Goal: Information Seeking & Learning: Learn about a topic

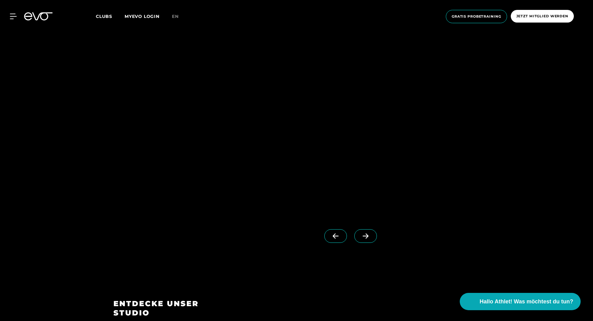
scroll to position [618, 0]
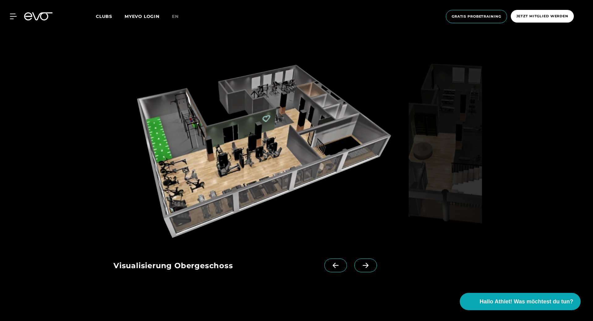
scroll to position [618, 0]
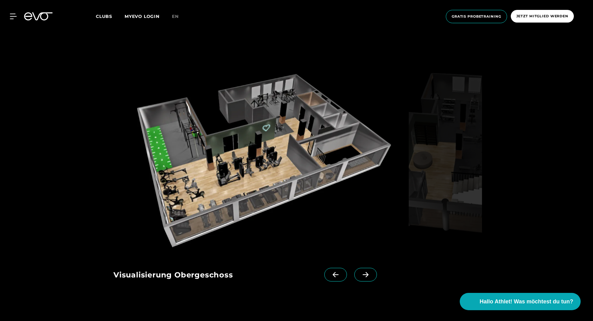
click at [360, 276] on icon at bounding box center [365, 275] width 11 height 6
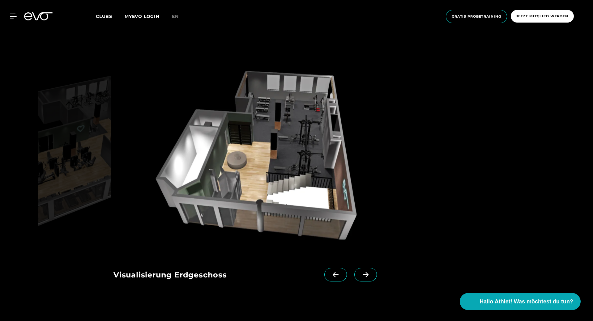
click at [363, 275] on icon at bounding box center [366, 274] width 6 height 5
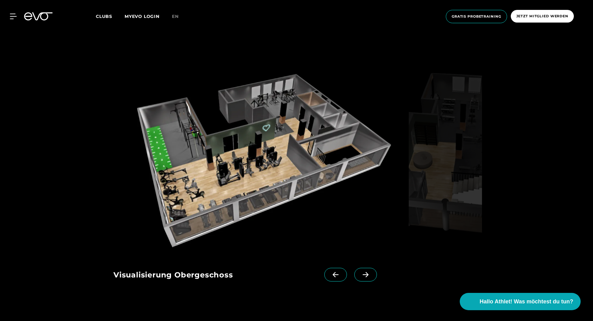
click at [360, 273] on icon at bounding box center [365, 275] width 11 height 6
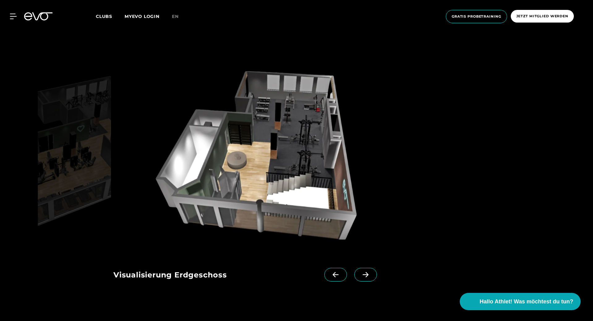
click at [360, 273] on icon at bounding box center [365, 275] width 11 height 6
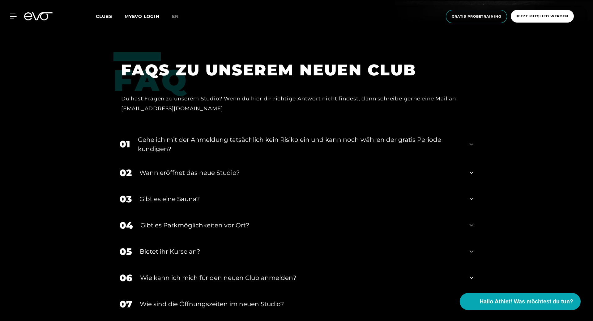
scroll to position [1329, 0]
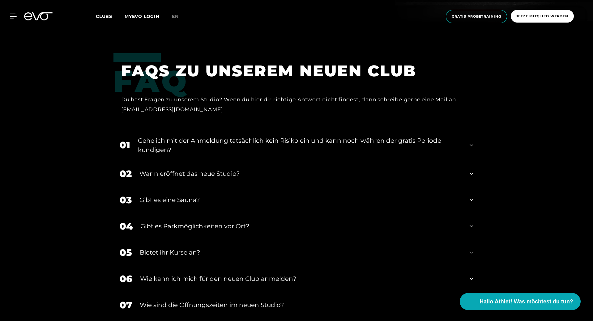
click at [190, 195] on div "Gibt es eine Sauna?" at bounding box center [300, 199] width 322 height 9
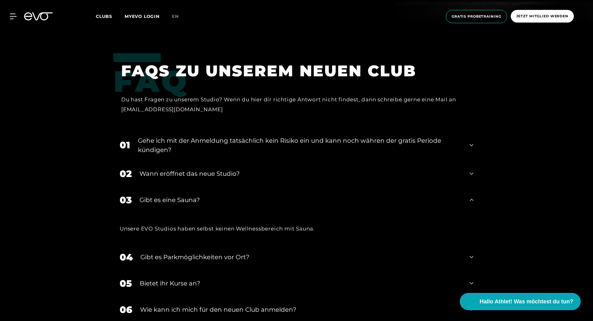
click at [194, 195] on div "Gibt es eine Sauna?" at bounding box center [300, 199] width 322 height 9
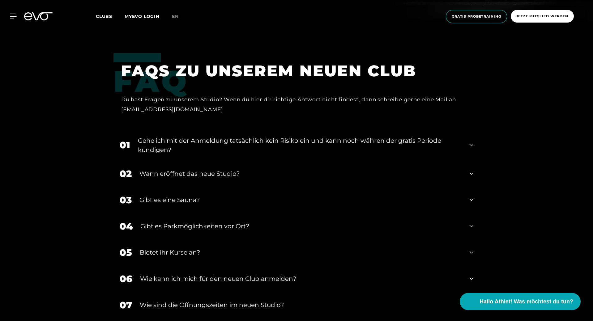
click at [199, 169] on div "Wann eröffnet das neue Studio?" at bounding box center [300, 173] width 322 height 9
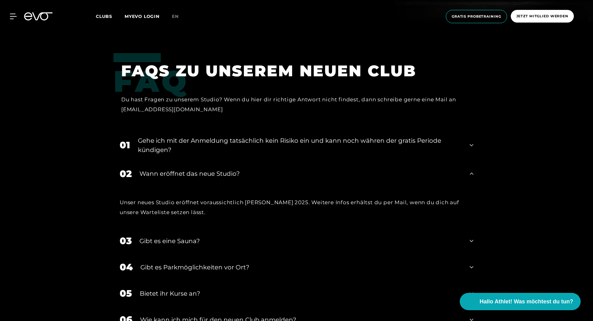
click at [199, 169] on div "Wann eröffnet das neue Studio?" at bounding box center [300, 173] width 322 height 9
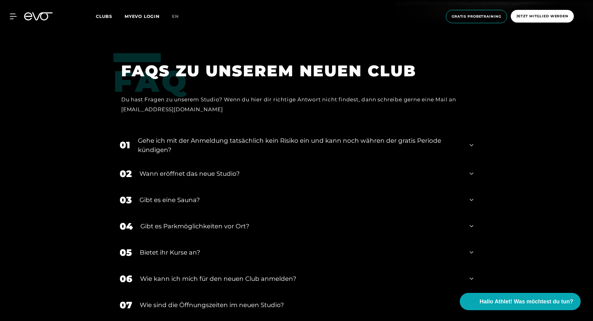
click at [199, 169] on div "Wann eröffnet das neue Studio?" at bounding box center [300, 173] width 322 height 9
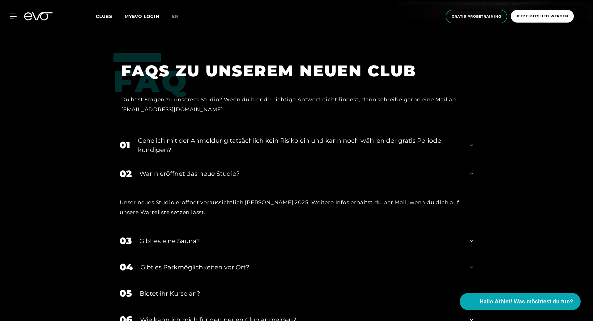
click at [199, 169] on div "Wann eröffnet das neue Studio?" at bounding box center [300, 173] width 322 height 9
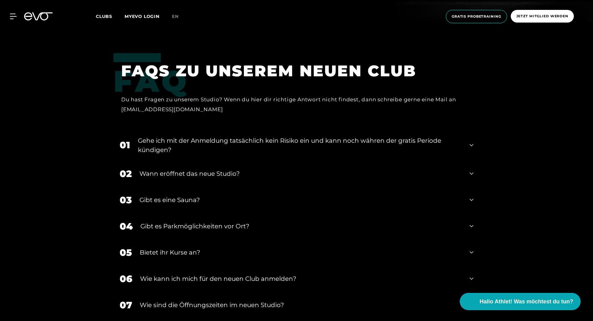
click at [200, 136] on div "Gehe ich mit der Anmeldung tatsächlich kein Risiko ein und kann noch währen der…" at bounding box center [300, 145] width 324 height 19
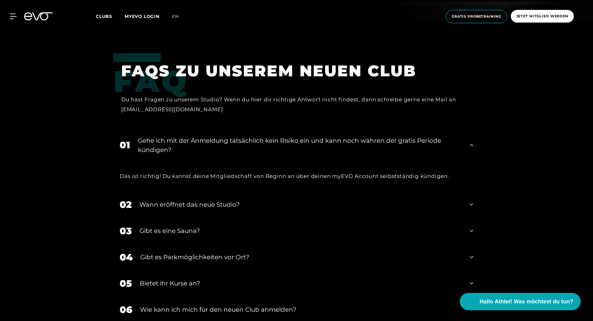
click at [202, 136] on div "Gehe ich mit der Anmeldung tatsächlich kein Risiko ein und kann noch währen der…" at bounding box center [300, 145] width 324 height 19
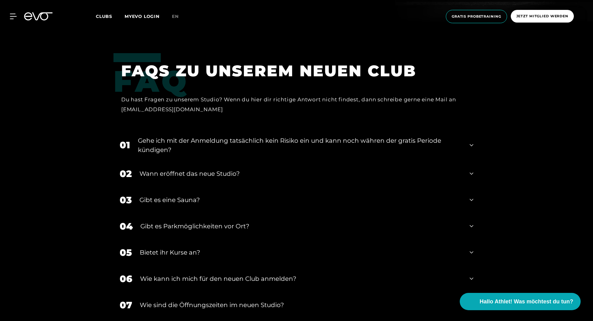
click at [197, 195] on div "Gibt es eine Sauna?" at bounding box center [300, 199] width 322 height 9
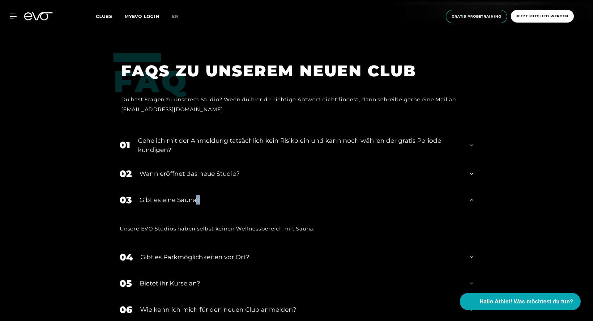
click at [197, 195] on div "Gibt es eine Sauna?" at bounding box center [300, 199] width 322 height 9
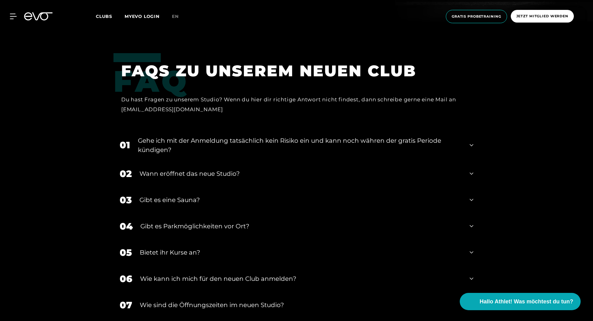
click at [185, 222] on div "Gibt es Parkmöglichkeiten vor Ort?" at bounding box center [300, 226] width 321 height 9
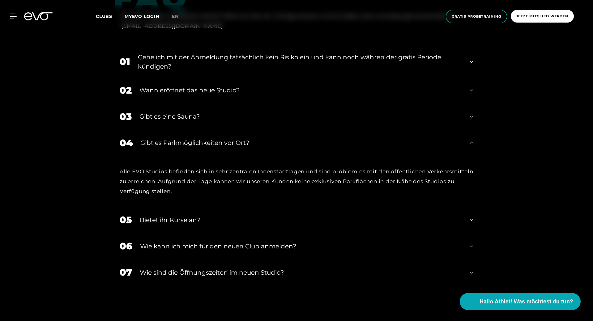
scroll to position [1422, 0]
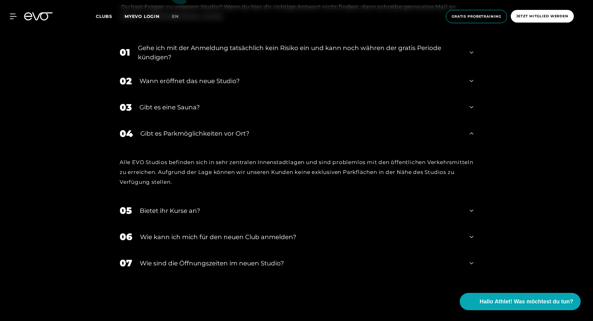
click at [193, 206] on div "Bietet ihr Kurse an?" at bounding box center [301, 210] width 322 height 9
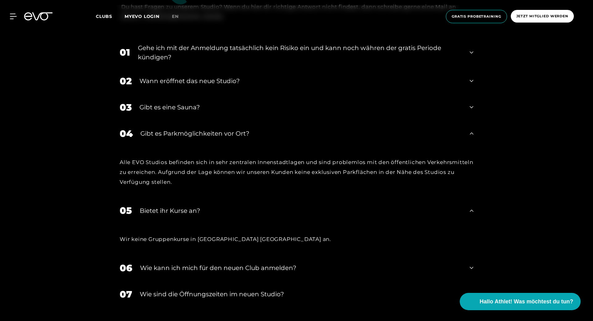
drag, startPoint x: 193, startPoint y: 183, endPoint x: 179, endPoint y: 159, distance: 27.0
drag, startPoint x: 179, startPoint y: 159, endPoint x: 60, endPoint y: 161, distance: 119.6
click at [60, 161] on div "FAQ FAQS ZU UNSEREM NEUEN CLUB Du hast Fragen zu unserem Studio? Wenn du hier d…" at bounding box center [296, 149] width 593 height 378
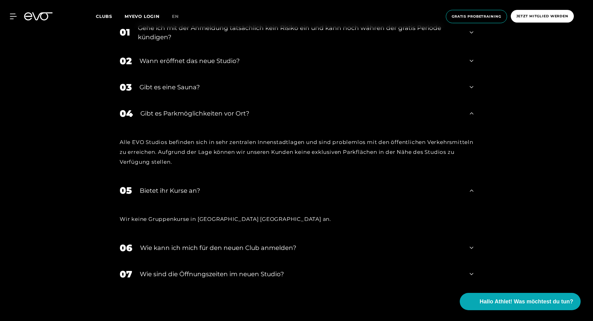
scroll to position [1453, 0]
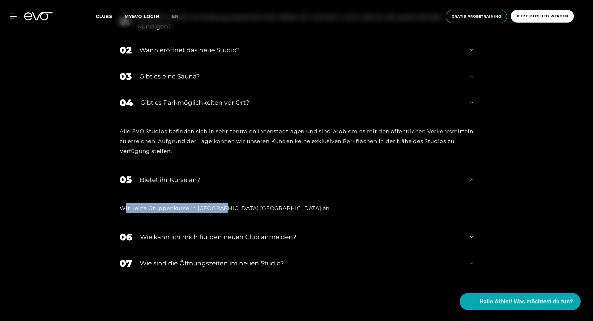
drag, startPoint x: 131, startPoint y: 184, endPoint x: 230, endPoint y: 182, distance: 99.2
click at [230, 203] on div "Wir keine Gruppenkurse in [GEOGRAPHIC_DATA] [GEOGRAPHIC_DATA] an." at bounding box center [297, 208] width 354 height 10
click at [178, 232] on div "Wie kann ich mich für den neuen Club anmelden?" at bounding box center [301, 236] width 322 height 9
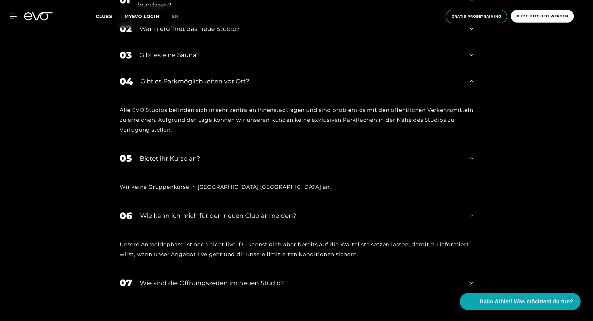
scroll to position [1515, 0]
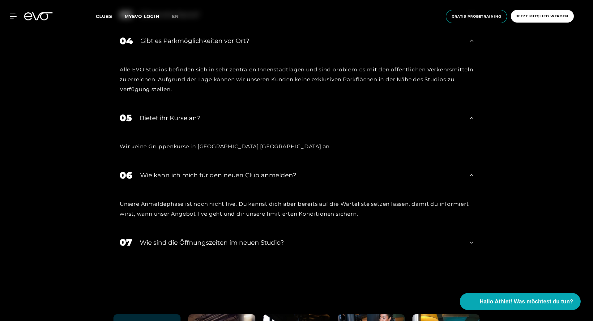
click at [164, 238] on div "​Wie sind die Öffnungszeiten im neuen Studio?" at bounding box center [301, 242] width 322 height 9
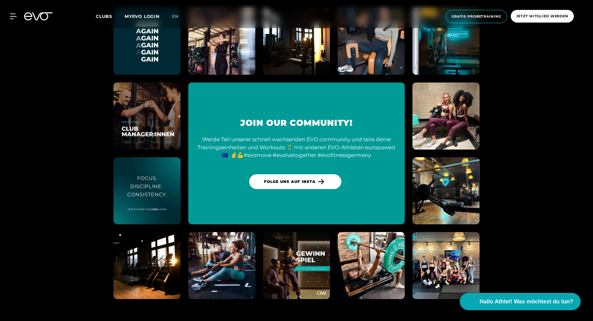
scroll to position [1798, 0]
